Goal: Navigation & Orientation: Find specific page/section

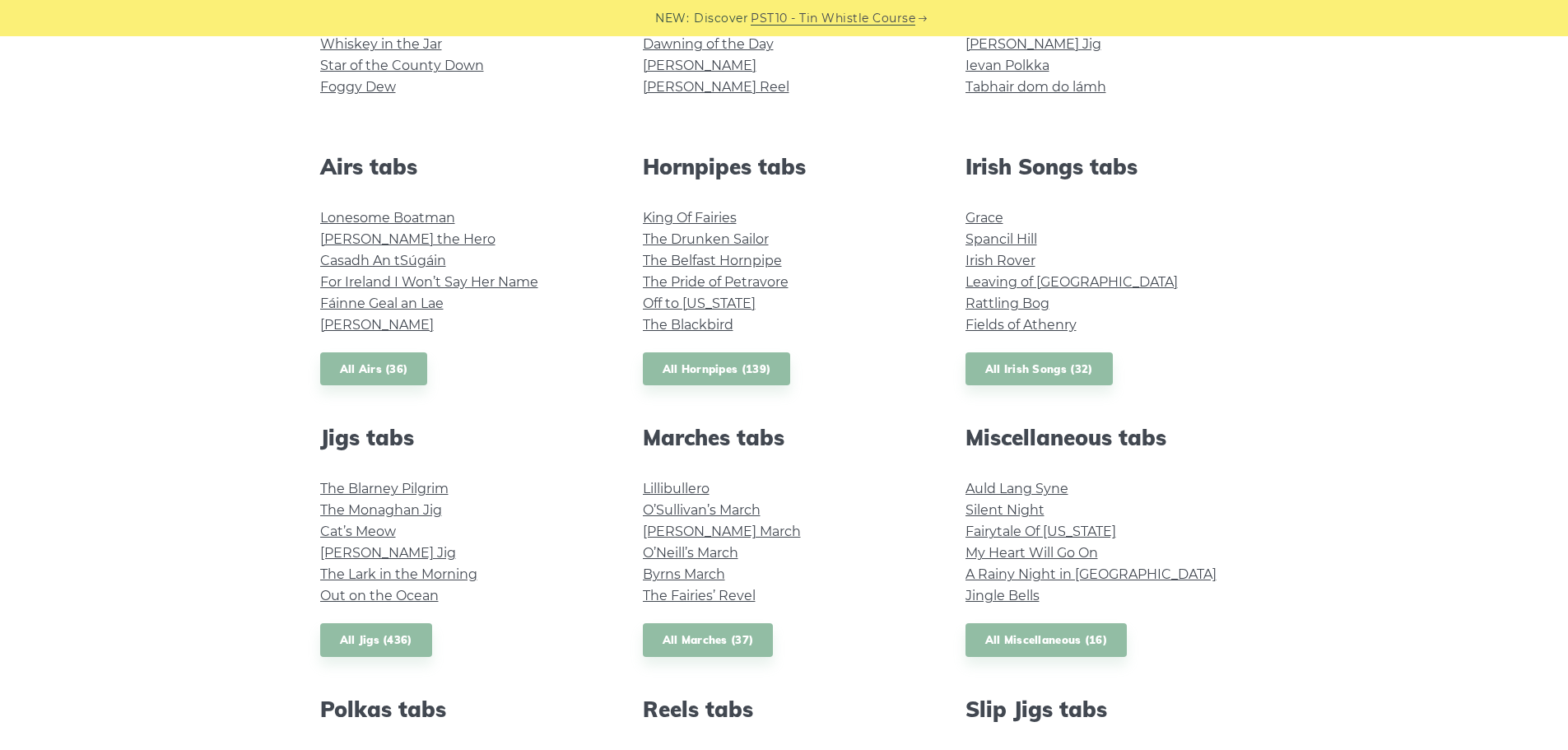
scroll to position [577, 0]
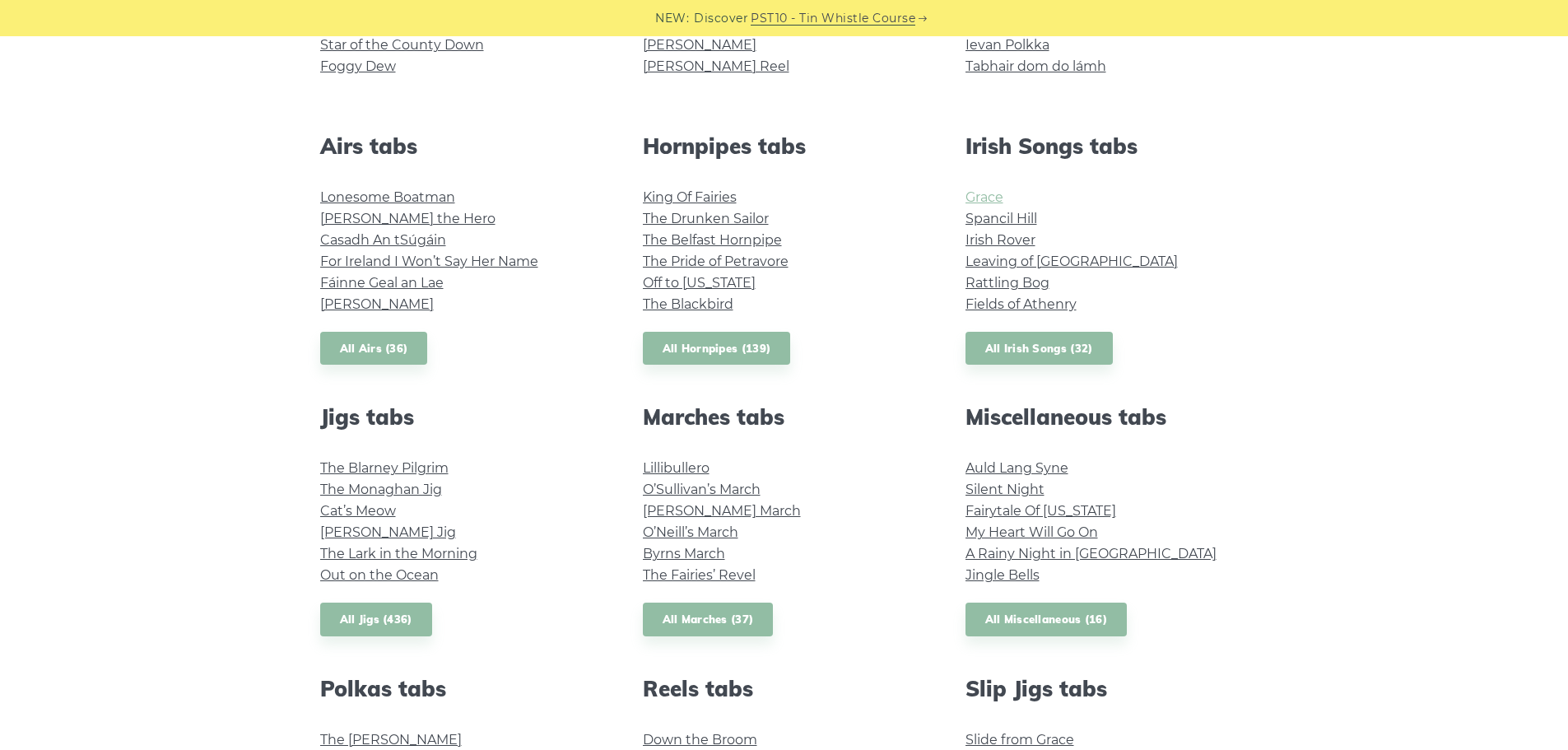
click at [993, 196] on link "Grace" at bounding box center [984, 197] width 37 height 16
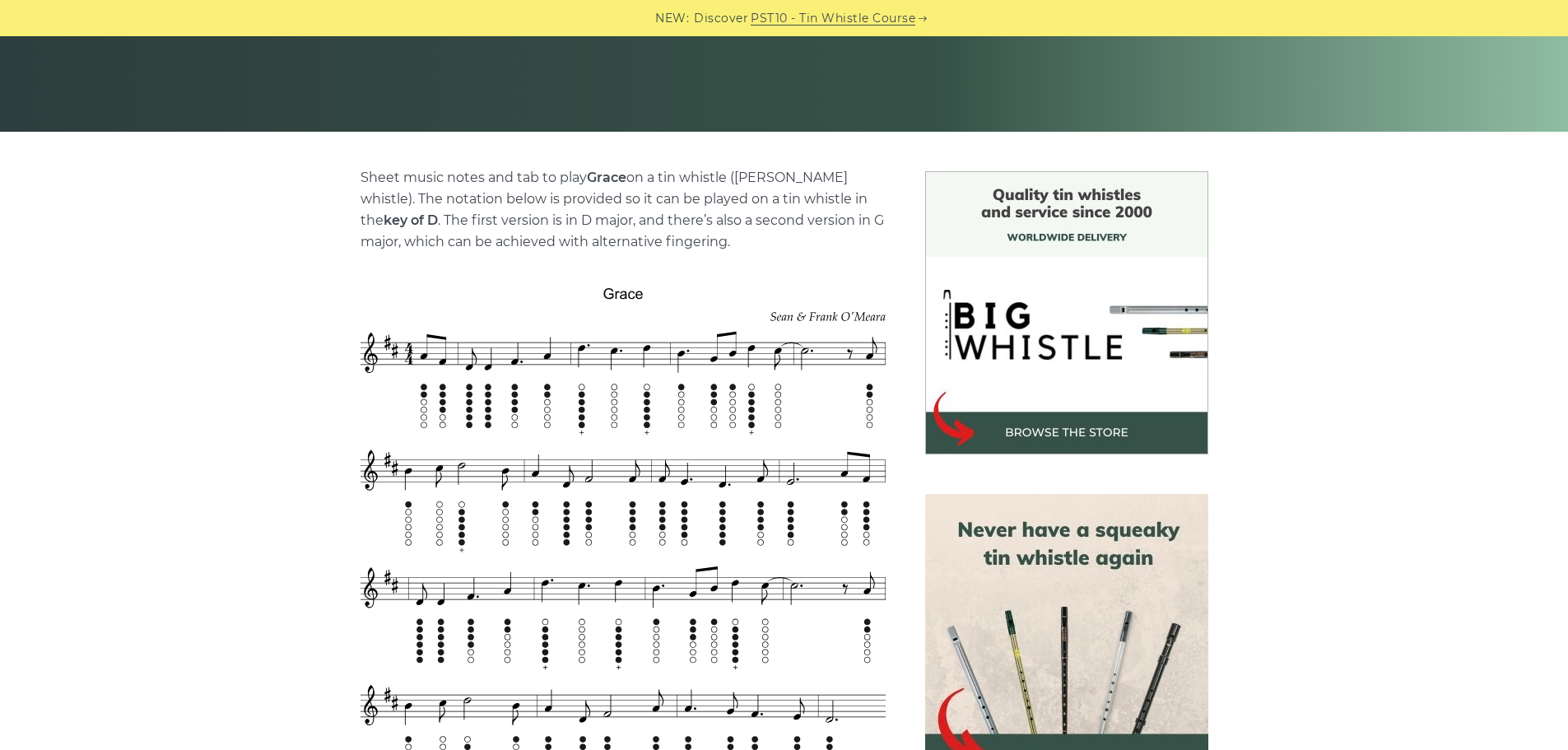
scroll to position [329, 0]
